Goal: Task Accomplishment & Management: Manage account settings

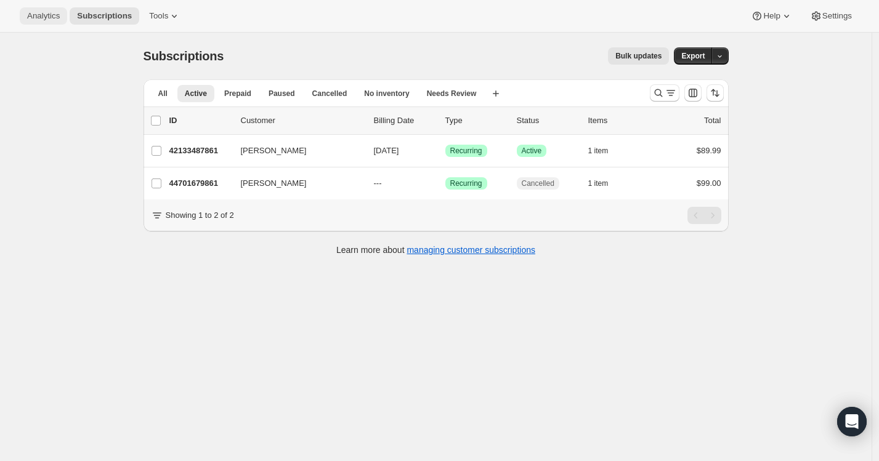
click at [60, 22] on button "Analytics" at bounding box center [43, 15] width 47 height 17
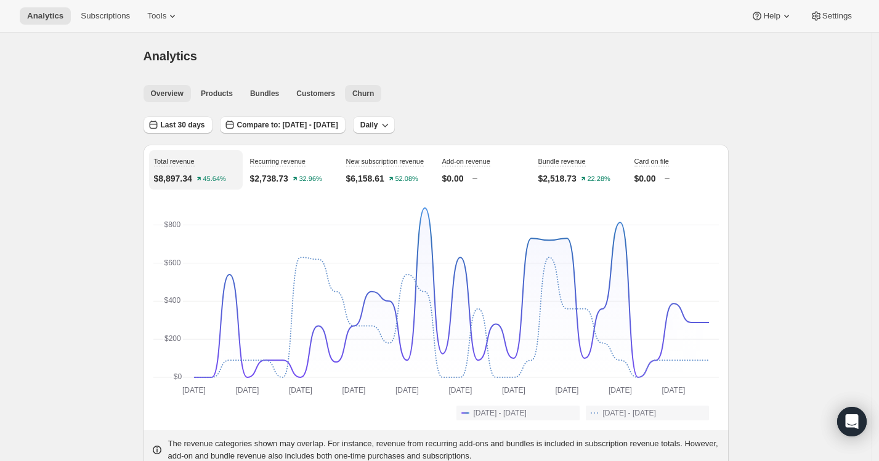
click at [362, 90] on span "Churn" at bounding box center [363, 94] width 22 height 10
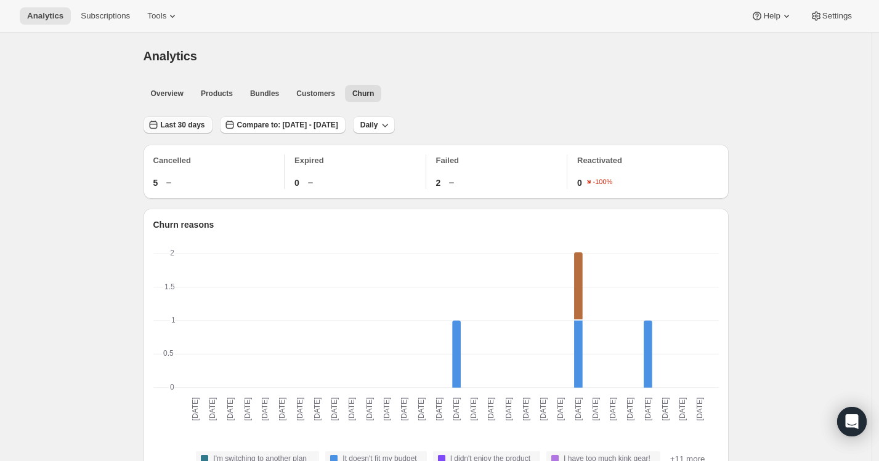
click at [196, 126] on span "Last 30 days" at bounding box center [183, 125] width 44 height 10
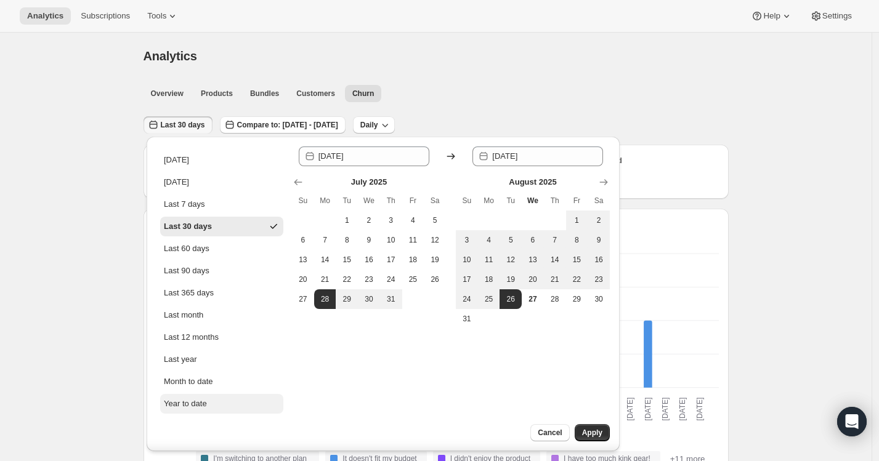
click at [185, 396] on button "Year to date" at bounding box center [221, 404] width 123 height 20
type input "2025-01-01"
type input "2025-08-27"
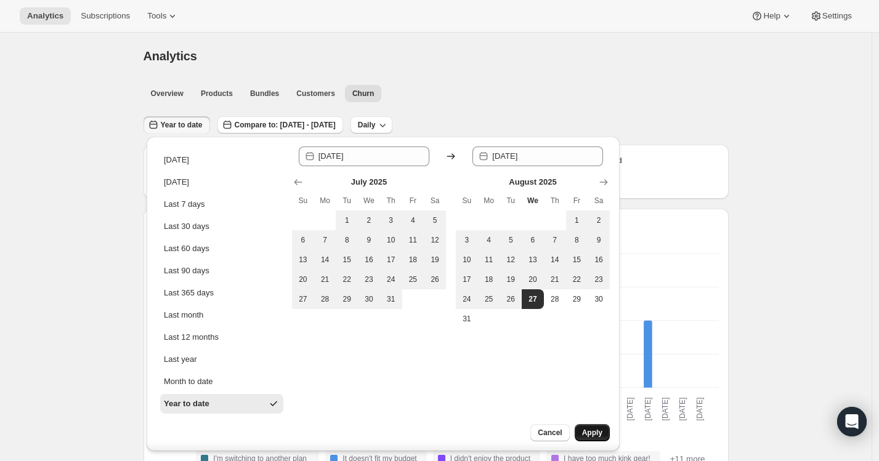
click at [583, 431] on span "Apply" at bounding box center [592, 433] width 20 height 10
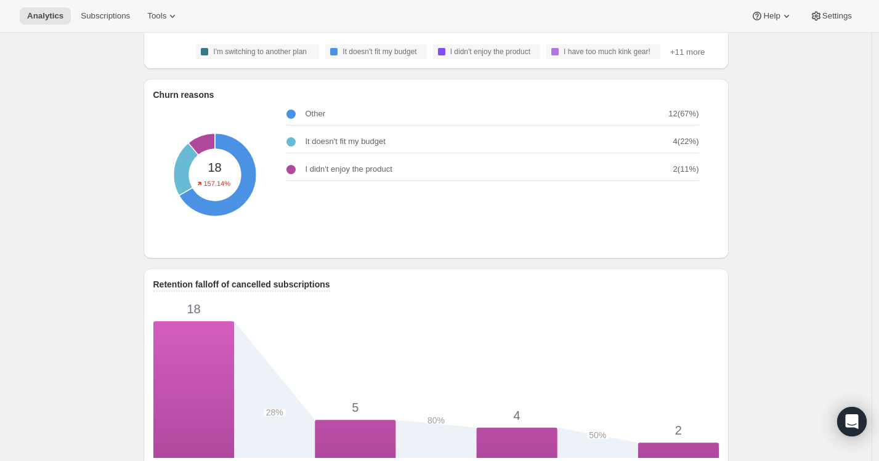
scroll to position [407, 0]
click at [346, 176] on p "I didn't enjoy the product" at bounding box center [349, 169] width 87 height 12
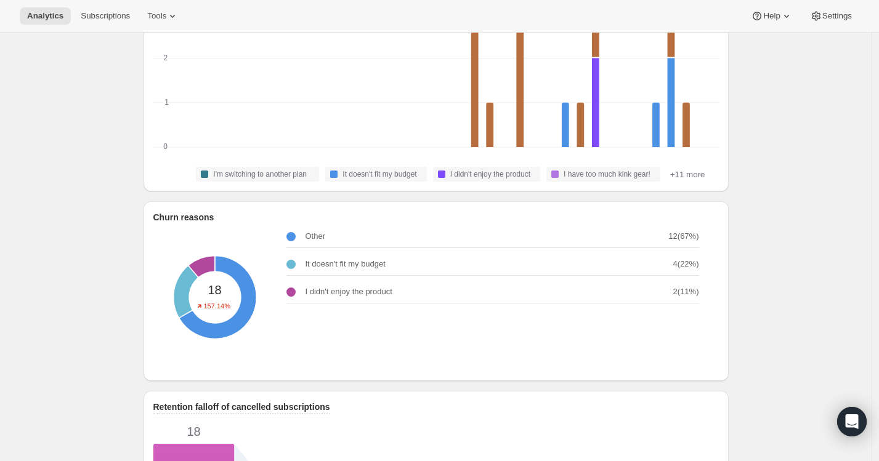
scroll to position [0, 0]
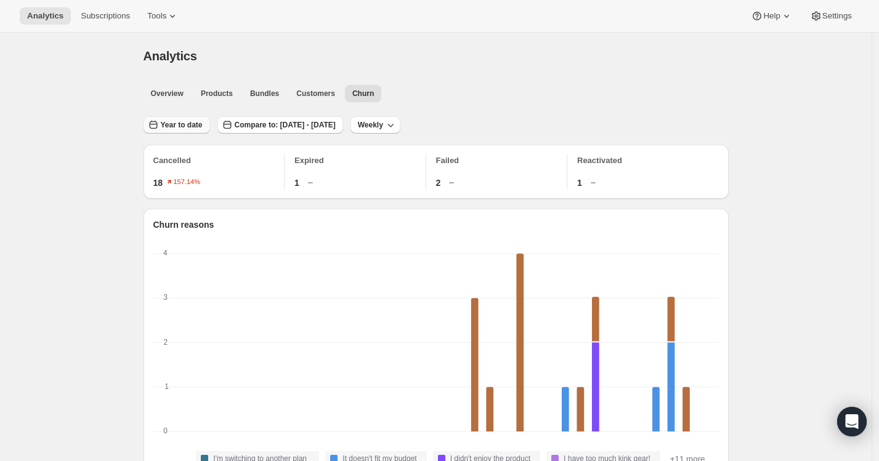
click at [182, 128] on span "Year to date" at bounding box center [182, 125] width 42 height 10
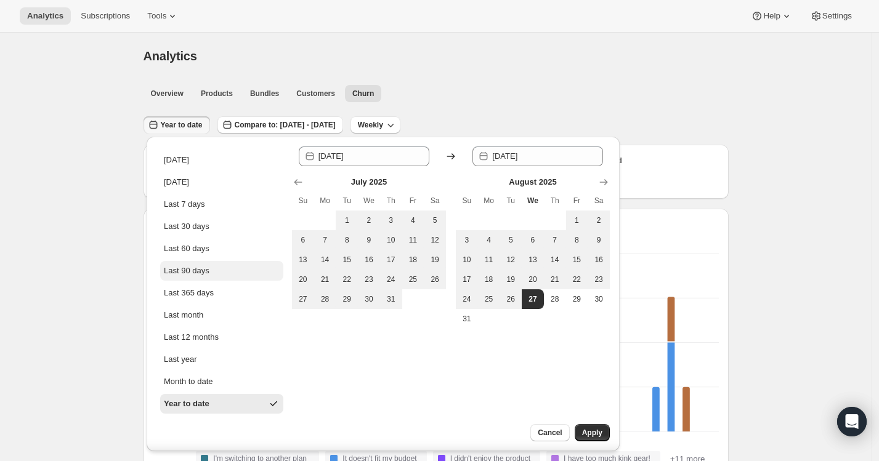
click at [191, 271] on div "Last 90 days" at bounding box center [187, 271] width 46 height 12
type input "2025-05-29"
type input "2025-08-26"
click at [585, 431] on span "Apply" at bounding box center [592, 433] width 20 height 10
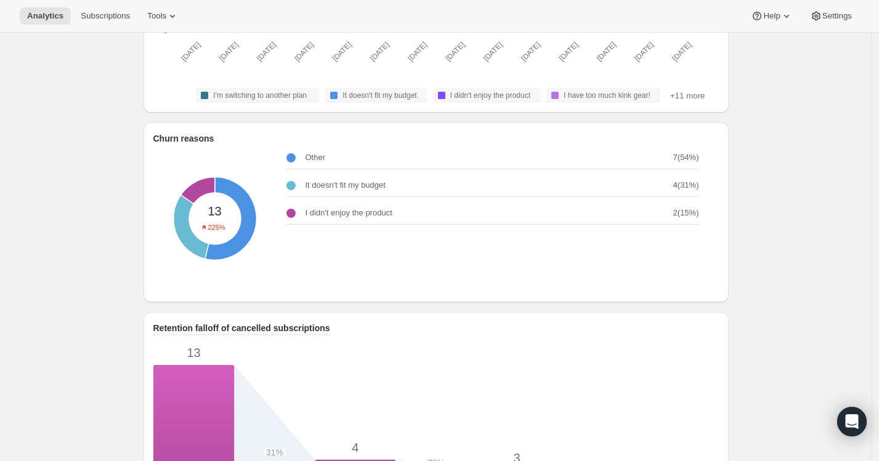
scroll to position [364, 0]
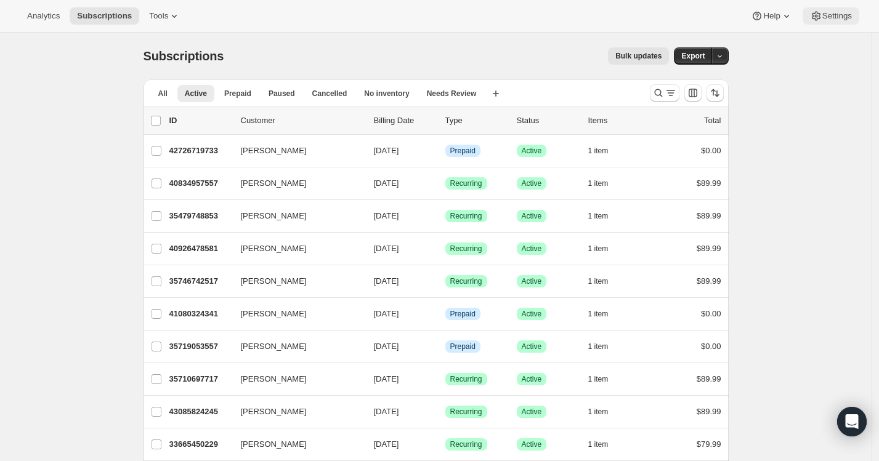
click at [824, 14] on span "Settings" at bounding box center [837, 16] width 30 height 10
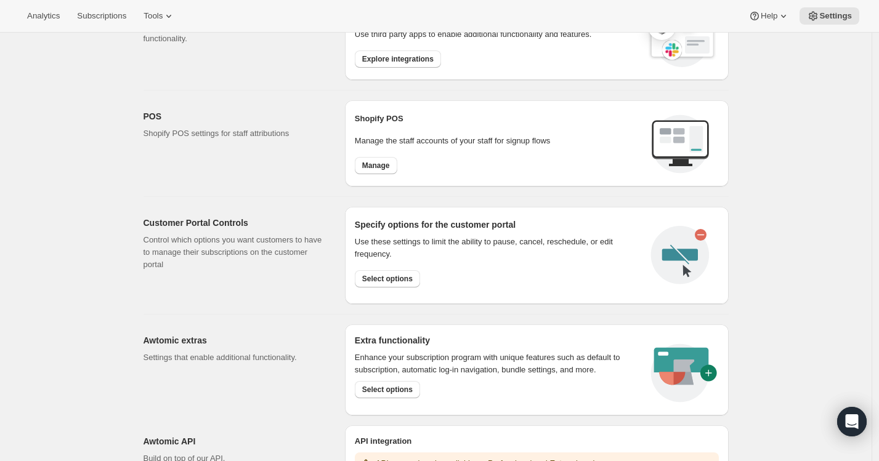
scroll to position [431, 0]
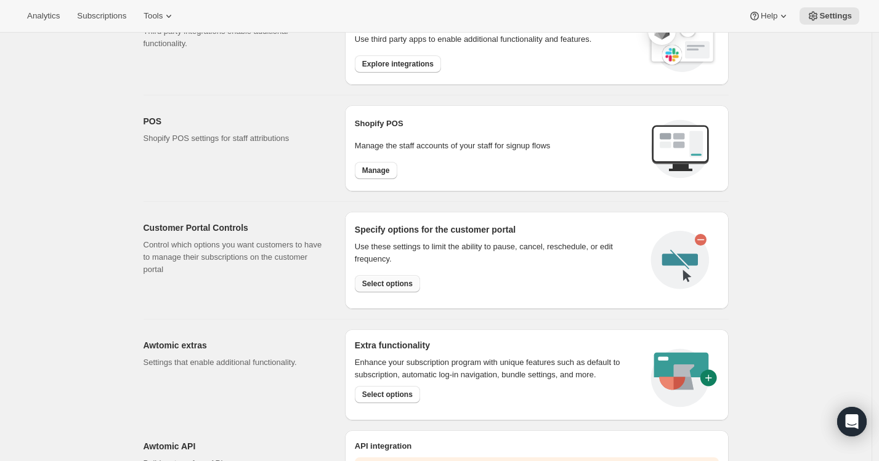
click at [380, 282] on span "Select options" at bounding box center [387, 284] width 51 height 10
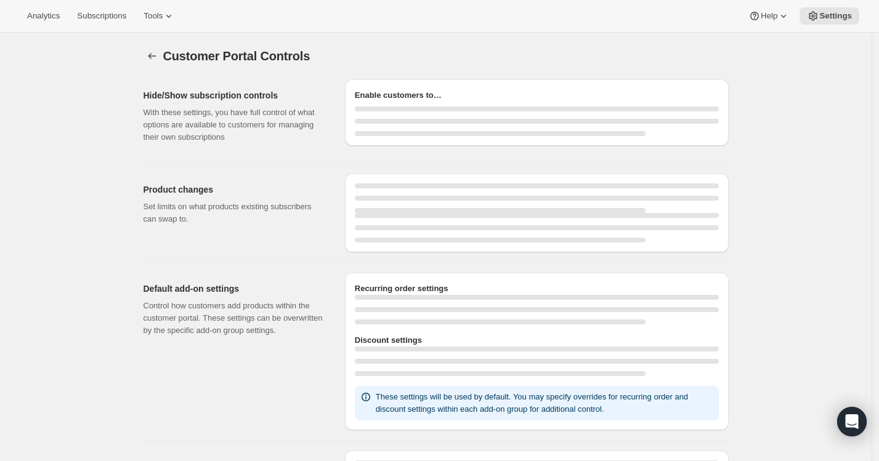
select select "MONTH"
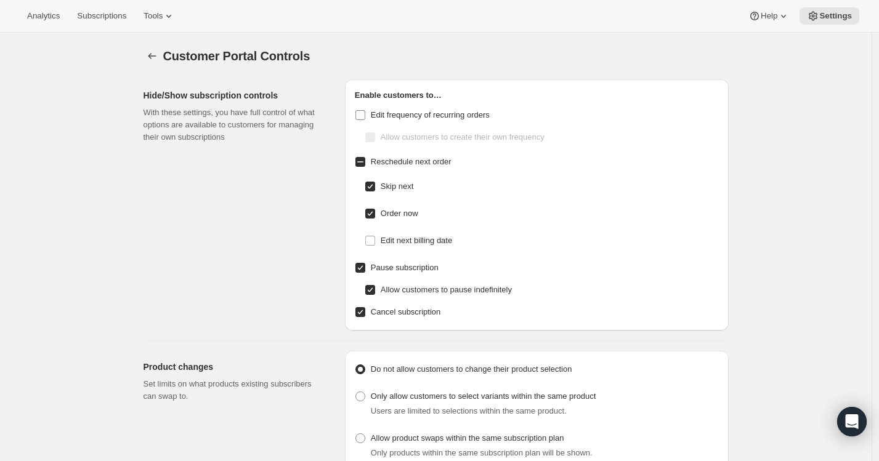
click at [365, 115] on input "Edit frequency of recurring orders" at bounding box center [360, 115] width 10 height 10
checkbox input "true"
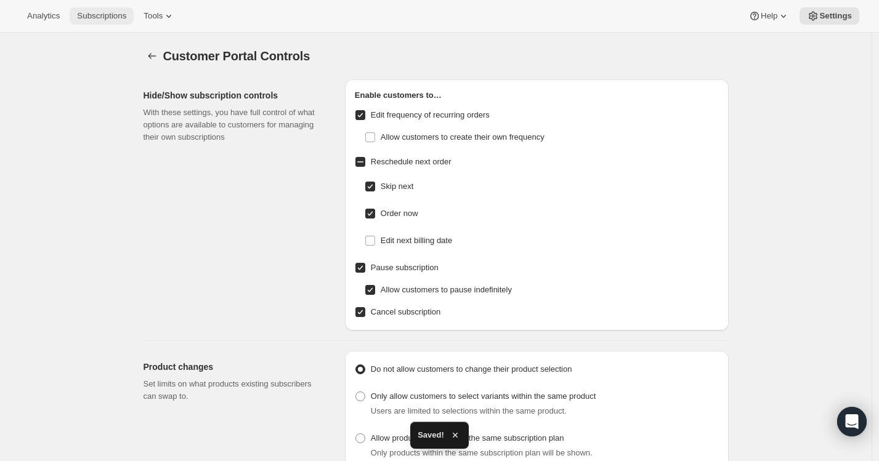
click at [116, 16] on span "Subscriptions" at bounding box center [101, 16] width 49 height 10
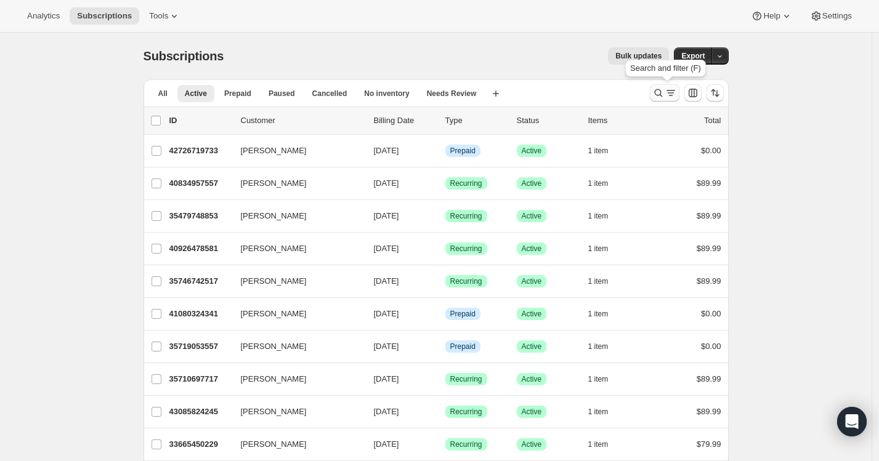
click at [673, 92] on icon "Search and filter results" at bounding box center [671, 93] width 12 height 12
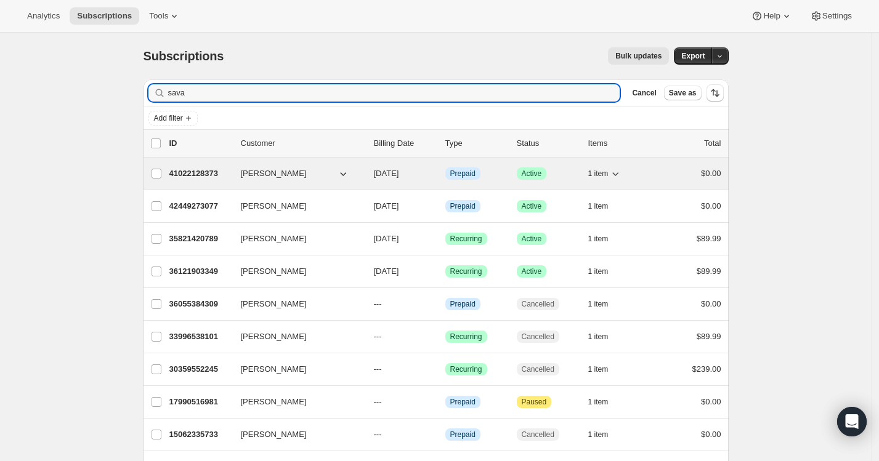
type input "sava"
click at [206, 172] on p "41022128373" at bounding box center [200, 174] width 62 height 12
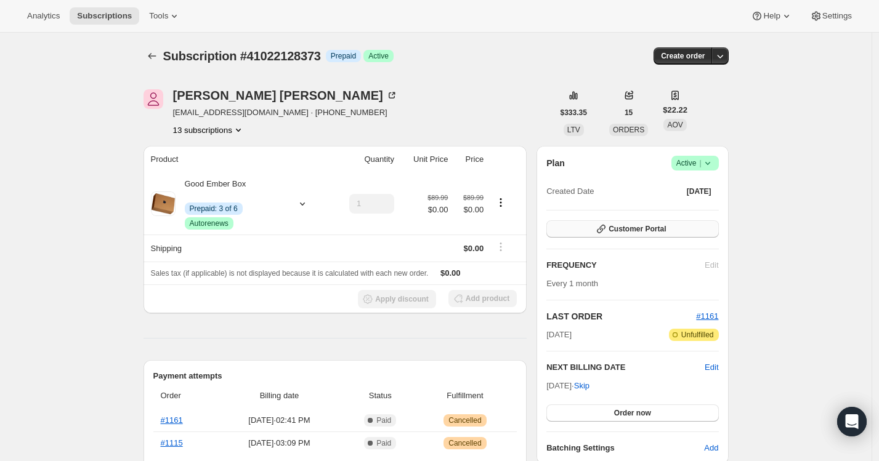
click at [636, 230] on span "Customer Portal" at bounding box center [637, 229] width 57 height 10
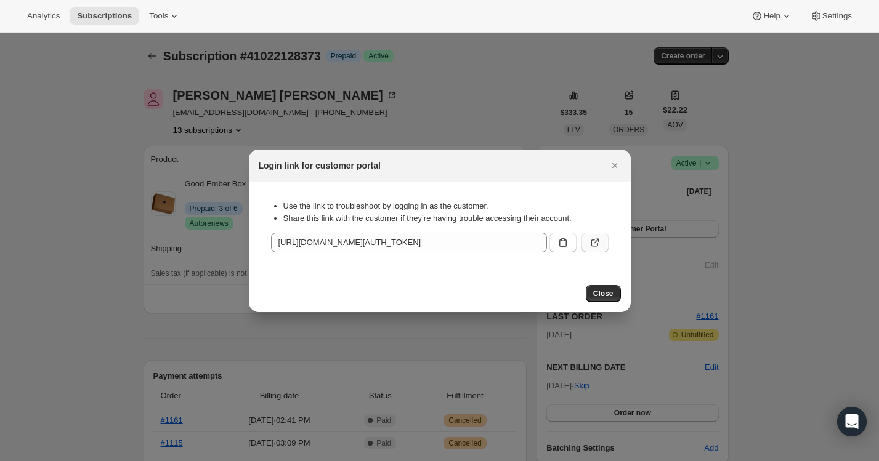
click at [593, 242] on icon ":ro6:" at bounding box center [595, 243] width 12 height 12
click at [614, 291] on button "Close" at bounding box center [603, 293] width 35 height 17
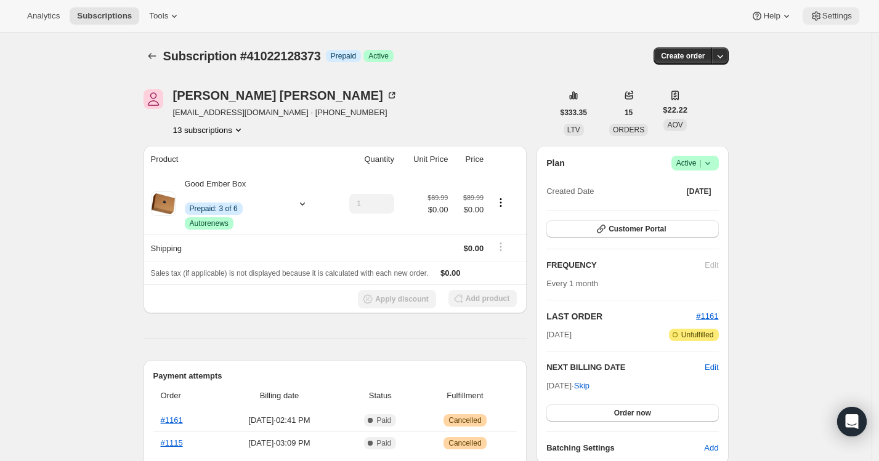
click at [822, 23] on button "Settings" at bounding box center [831, 15] width 57 height 17
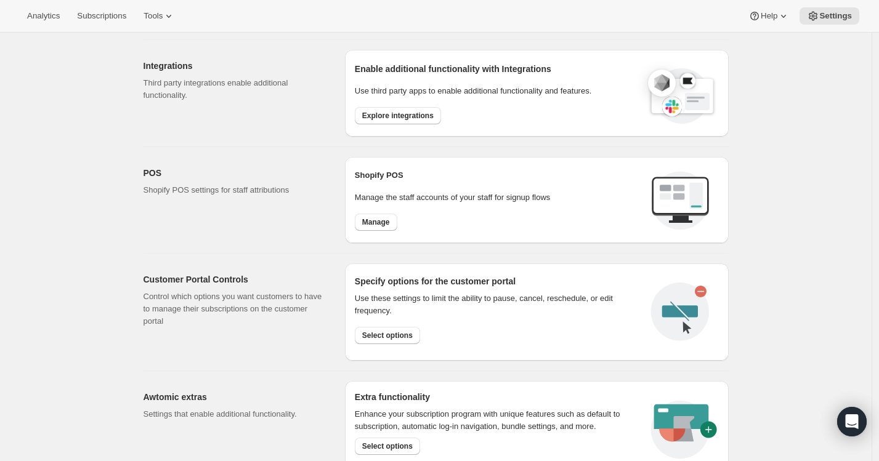
scroll to position [408, 0]
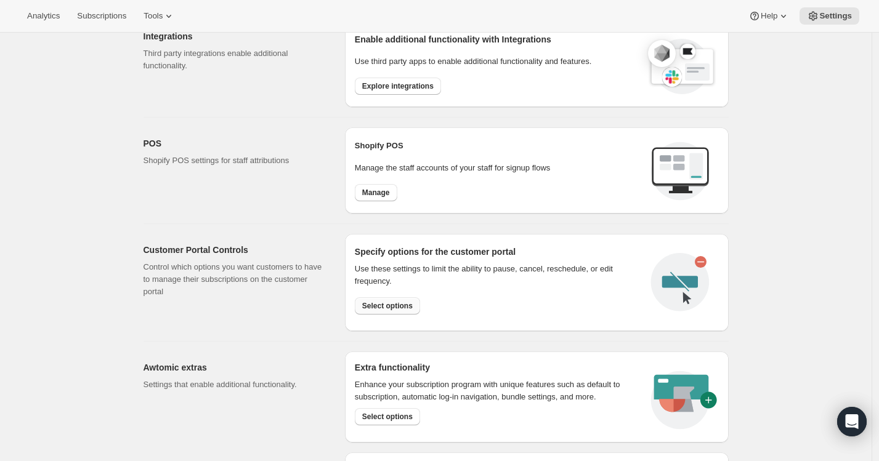
click at [400, 307] on span "Select options" at bounding box center [387, 306] width 51 height 10
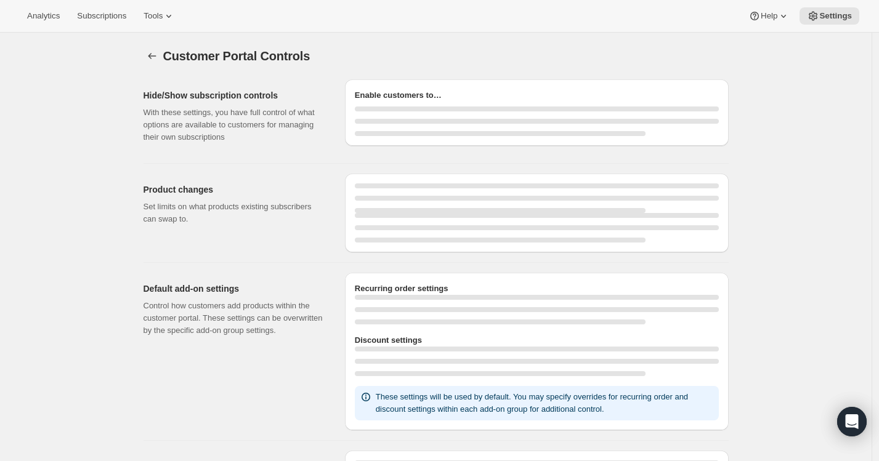
select select "MONTH"
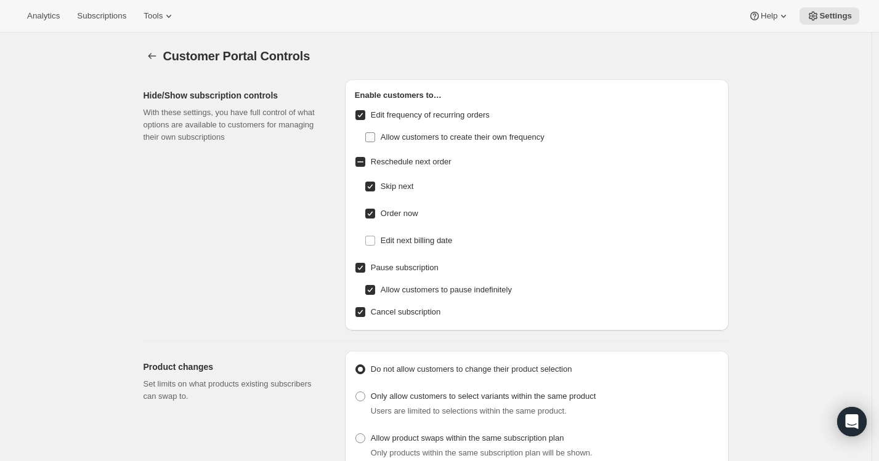
click at [373, 136] on input "Allow customers to create their own frequency" at bounding box center [370, 137] width 10 height 10
checkbox input "true"
click at [362, 116] on input "Edit frequency of recurring orders" at bounding box center [360, 115] width 10 height 10
checkbox input "false"
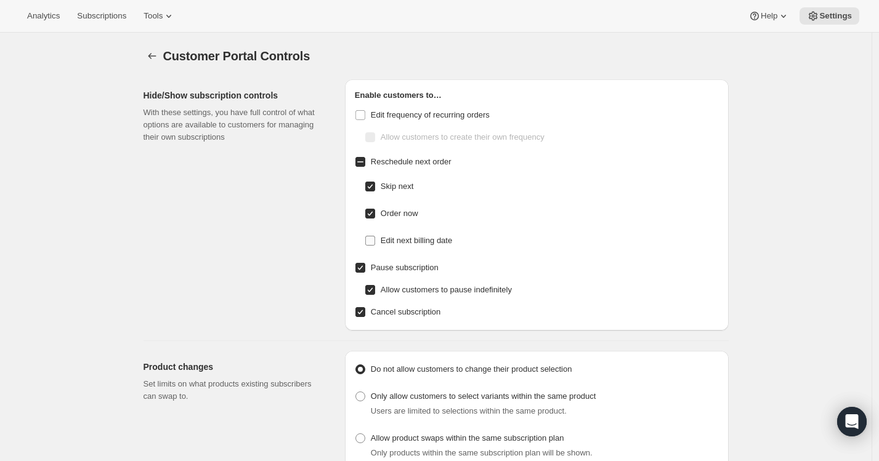
click at [375, 240] on input "Edit next billing date" at bounding box center [370, 241] width 10 height 10
checkbox input "true"
click at [386, 268] on span "Pause subscription" at bounding box center [405, 267] width 68 height 9
click at [365, 268] on input "Pause subscription" at bounding box center [360, 268] width 10 height 10
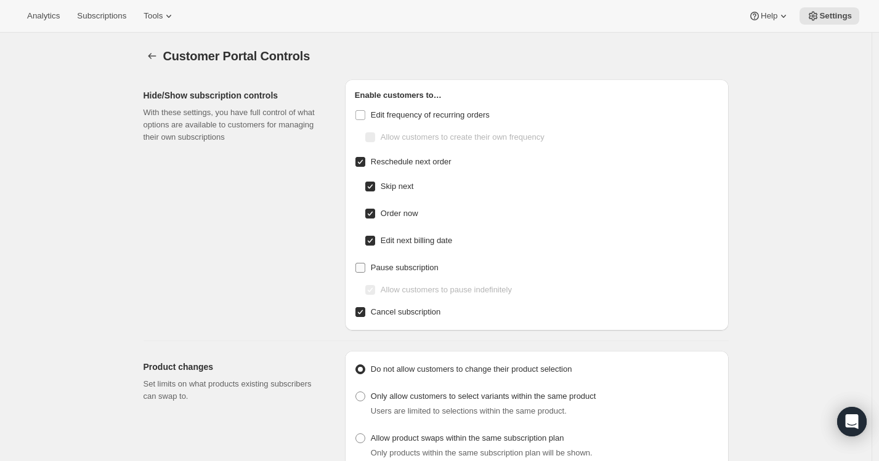
click at [386, 268] on span "Pause subscription" at bounding box center [405, 267] width 68 height 9
click at [365, 268] on input "Pause subscription" at bounding box center [360, 268] width 10 height 10
checkbox input "true"
click at [375, 240] on input "Edit next billing date" at bounding box center [370, 241] width 10 height 10
checkbox input "false"
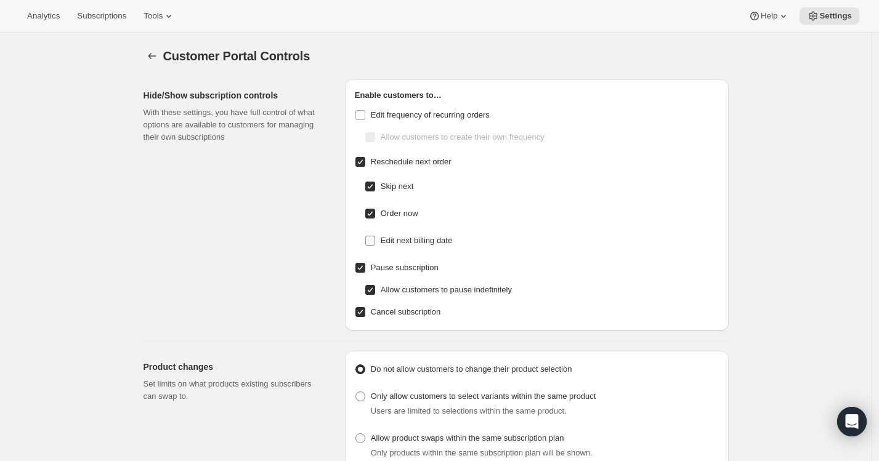
checkbox input "false"
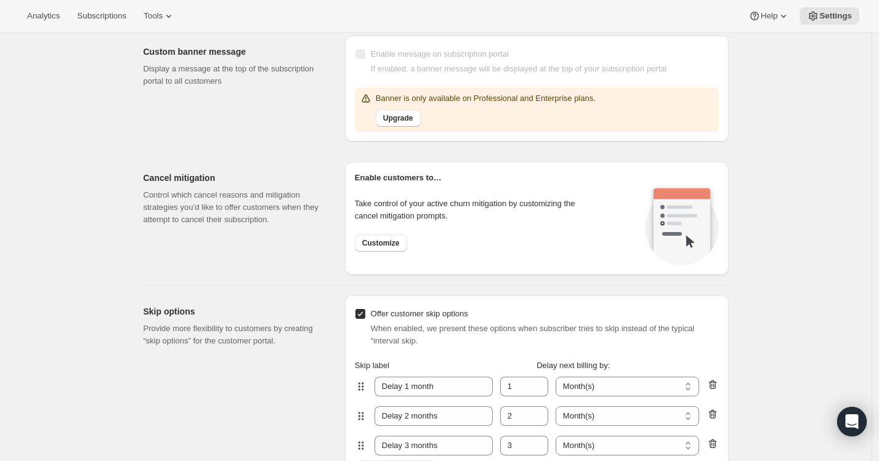
scroll to position [1037, 0]
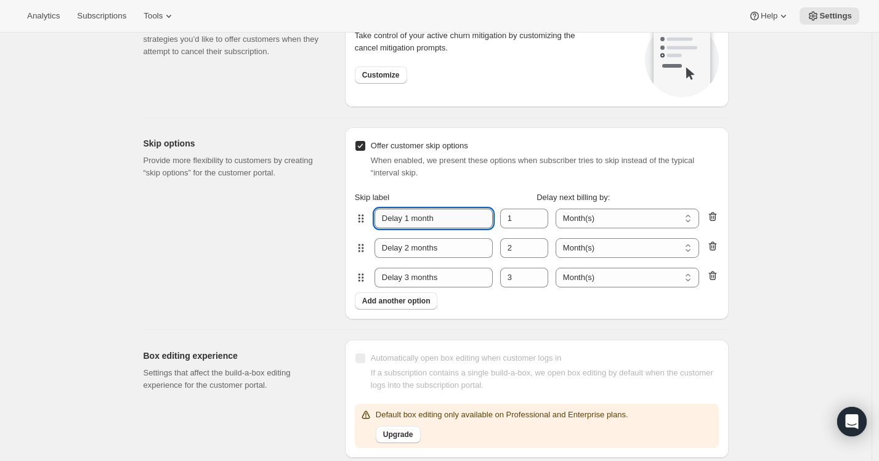
click at [393, 221] on input "Delay 1 month" at bounding box center [434, 219] width 118 height 20
click at [389, 216] on input "Skip 1 month" at bounding box center [434, 219] width 118 height 20
type input "Skip 1 month"
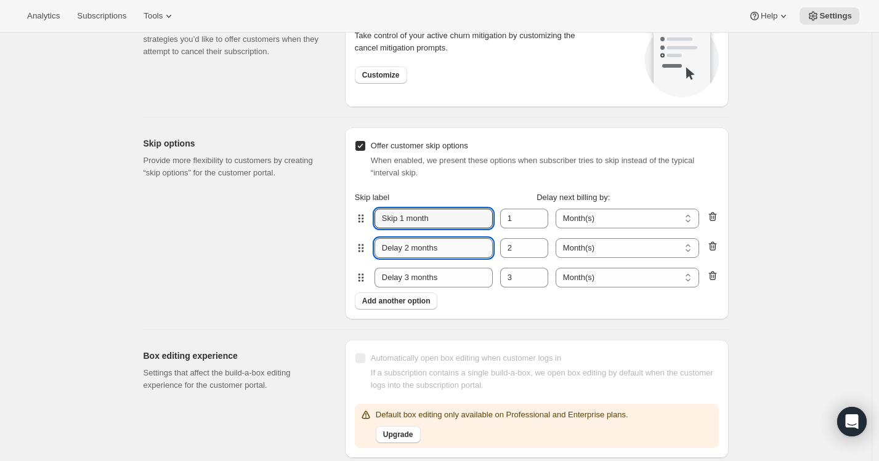
click at [391, 250] on input "Delay 2 months" at bounding box center [434, 248] width 118 height 20
paste input "Skip"
type input "Skip 2 months"
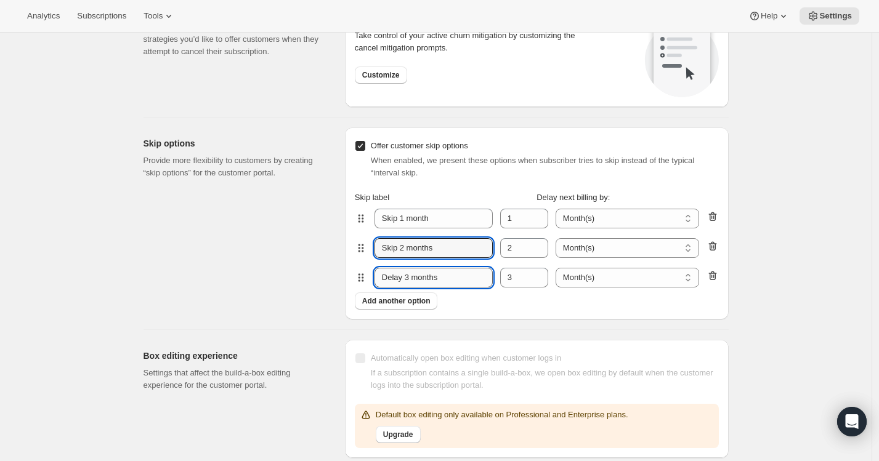
click at [393, 284] on input "Delay 3 months" at bounding box center [434, 278] width 118 height 20
click at [394, 278] on input "Delay 3 months" at bounding box center [434, 278] width 118 height 20
paste input "Skip"
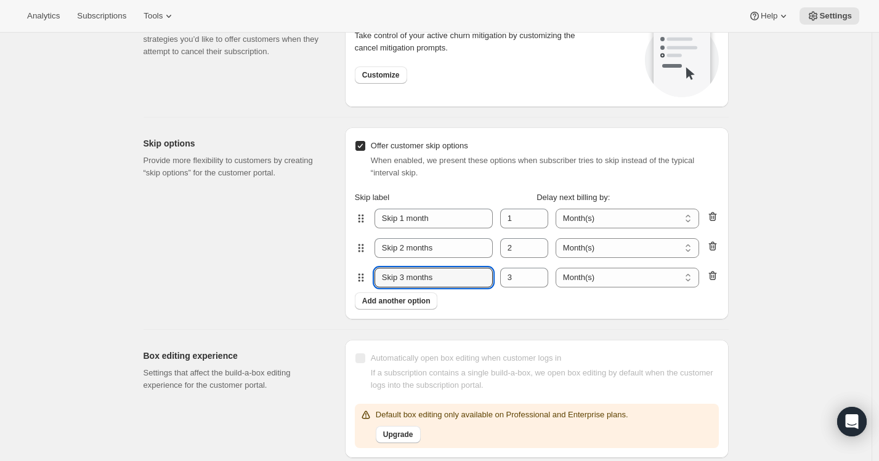
type input "Skip 3 months"
click at [302, 275] on div "Skip options Provide more flexibility to customers by creating “skip options” f…" at bounding box center [240, 224] width 192 height 192
click at [237, 214] on div "Skip options Provide more flexibility to customers by creating “skip options” f…" at bounding box center [240, 224] width 192 height 192
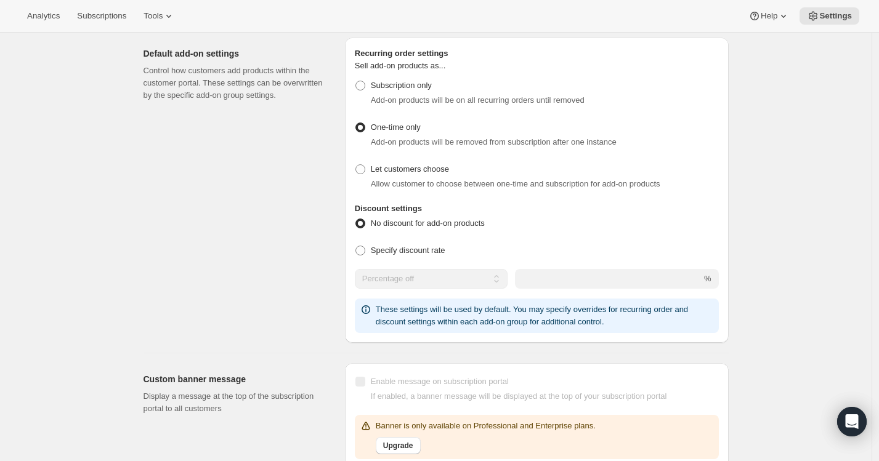
scroll to position [0, 0]
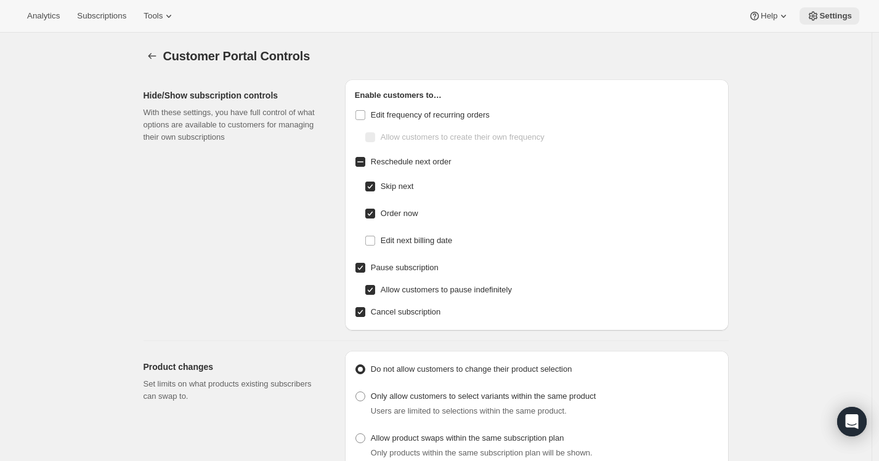
click at [837, 17] on span "Settings" at bounding box center [835, 16] width 33 height 10
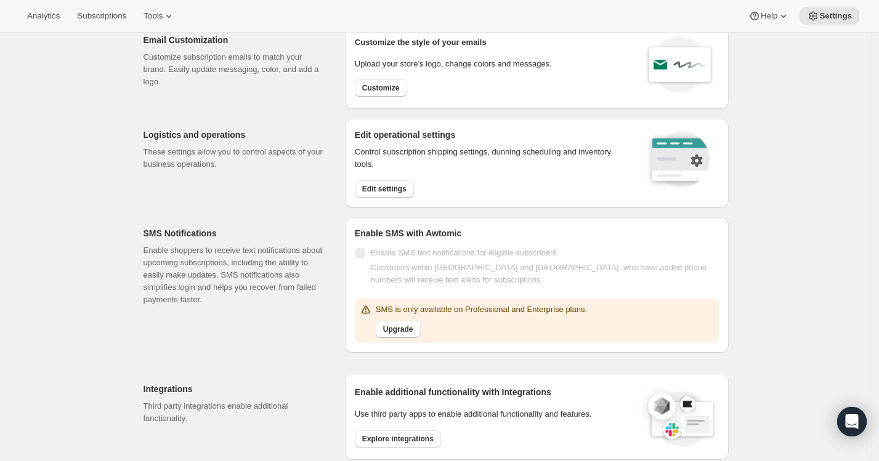
scroll to position [65, 0]
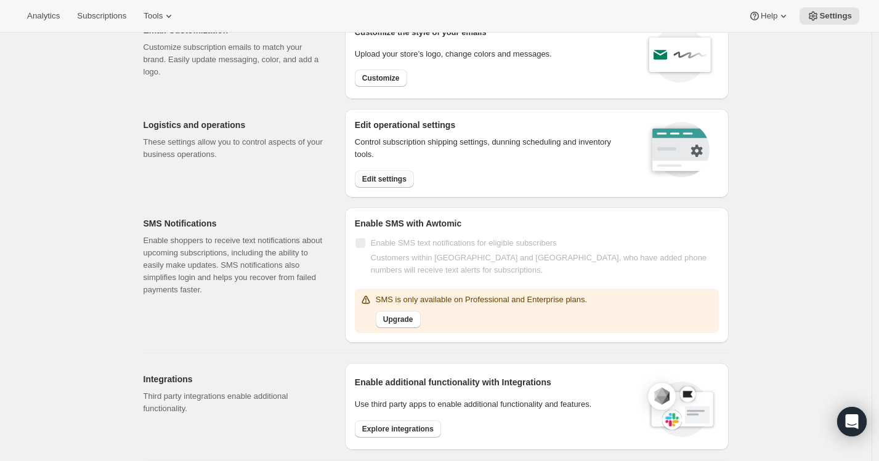
click at [401, 181] on span "Edit settings" at bounding box center [384, 179] width 44 height 10
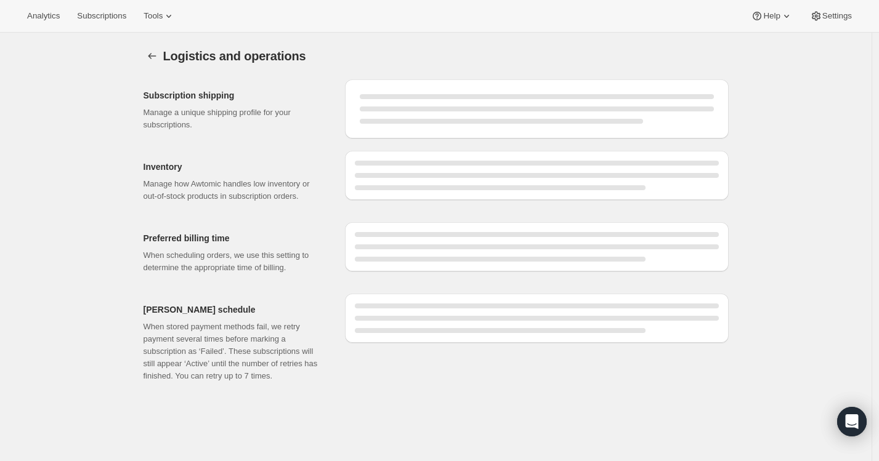
select select "DAY"
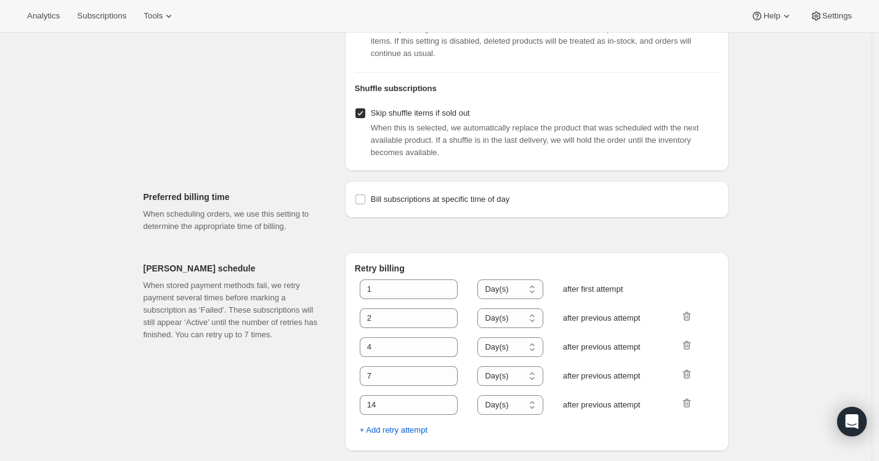
scroll to position [506, 0]
click at [413, 432] on span "+ Add retry attempt" at bounding box center [394, 430] width 68 height 12
select select "DAY"
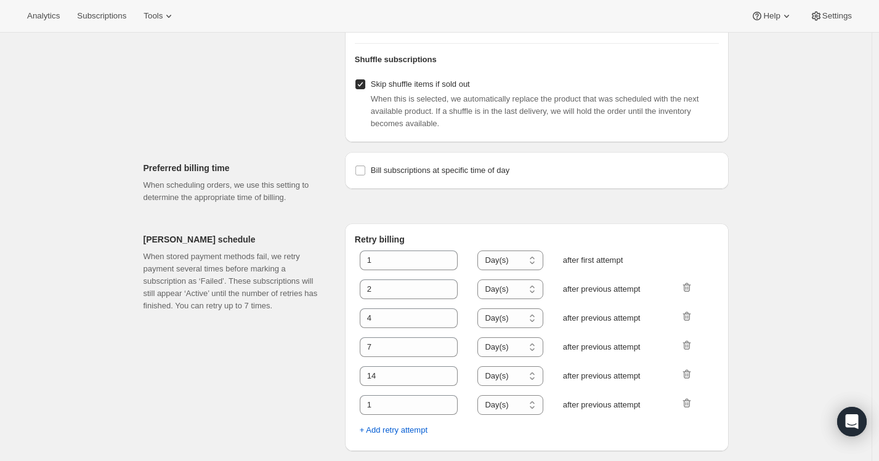
scroll to position [535, 0]
drag, startPoint x: 387, startPoint y: 412, endPoint x: 361, endPoint y: 408, distance: 26.7
click at [361, 408] on div "1 Hour(s) Day(s) Day(s) after first attempt 2 Hour(s) Day(s) Day(s) after previ…" at bounding box center [537, 344] width 364 height 196
type input "30"
click at [285, 395] on div "Dunning schedule When stored payment methods fail, we retry payment several tim…" at bounding box center [240, 338] width 192 height 228
